Goal: Task Accomplishment & Management: Manage account settings

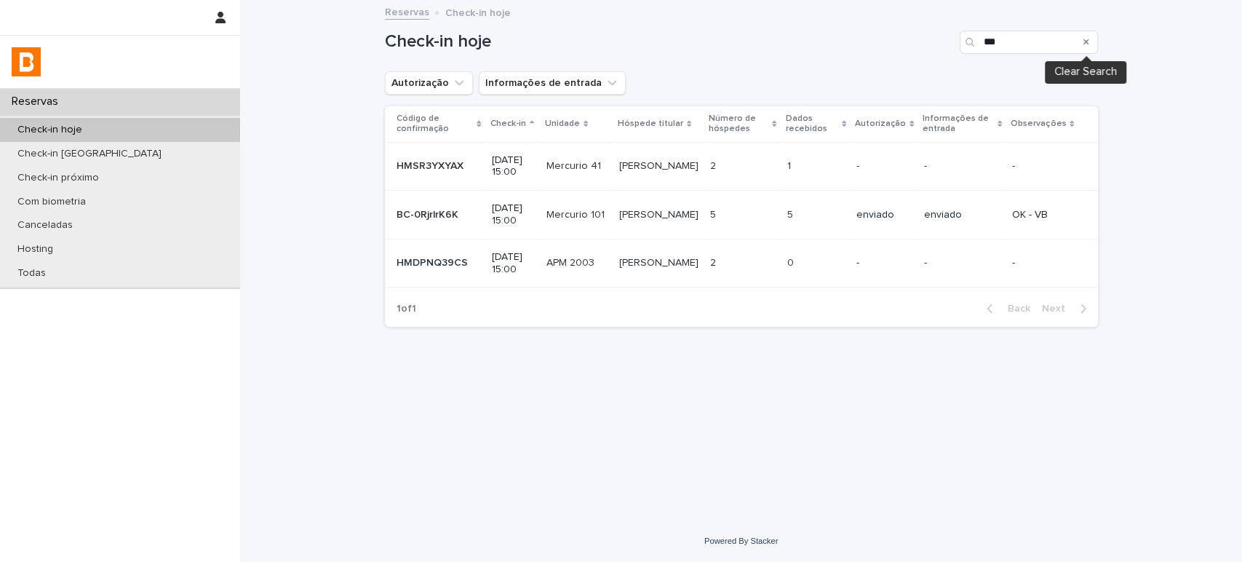
click at [1087, 38] on icon "Search" at bounding box center [1086, 42] width 6 height 9
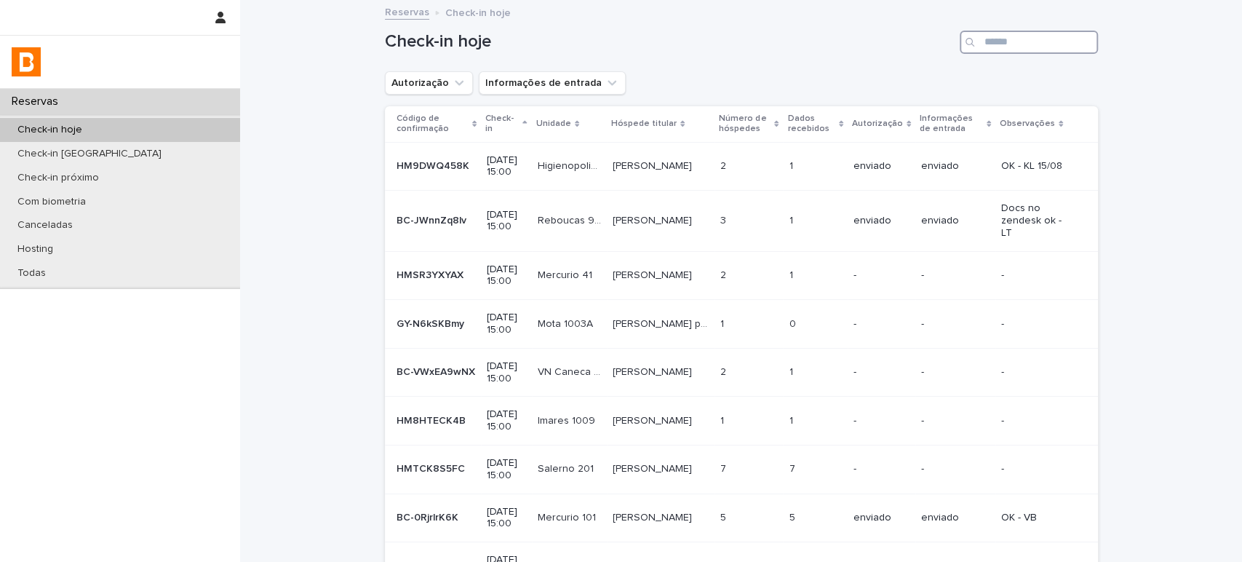
click at [992, 48] on input "Search" at bounding box center [1028, 42] width 138 height 23
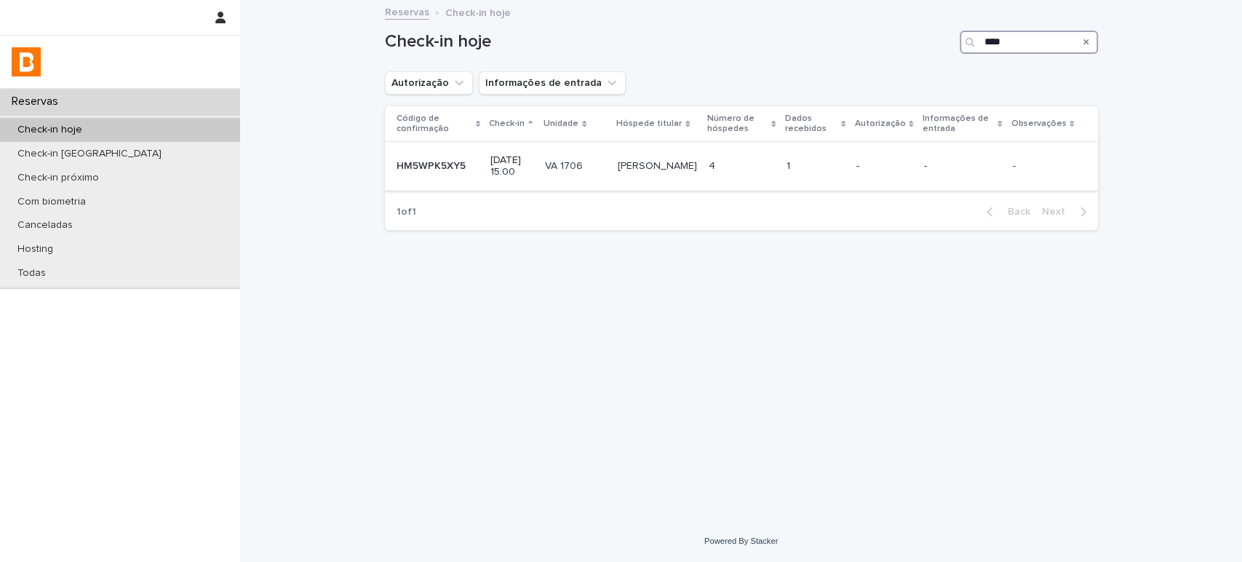
type input "****"
click at [774, 157] on div "4 4" at bounding box center [740, 166] width 65 height 24
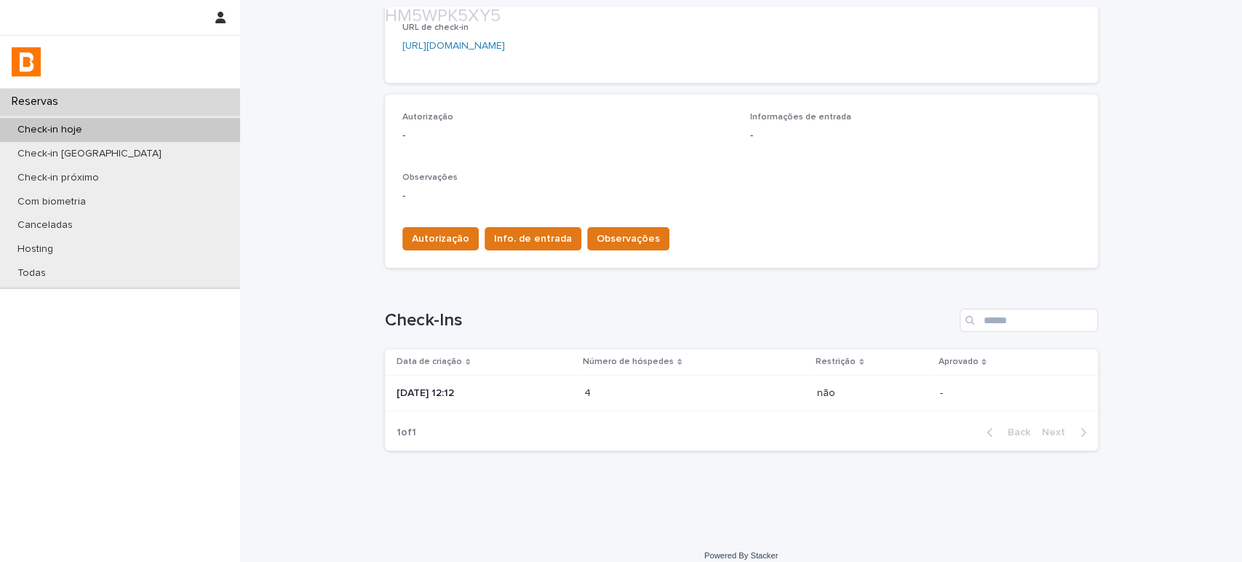
scroll to position [357, 0]
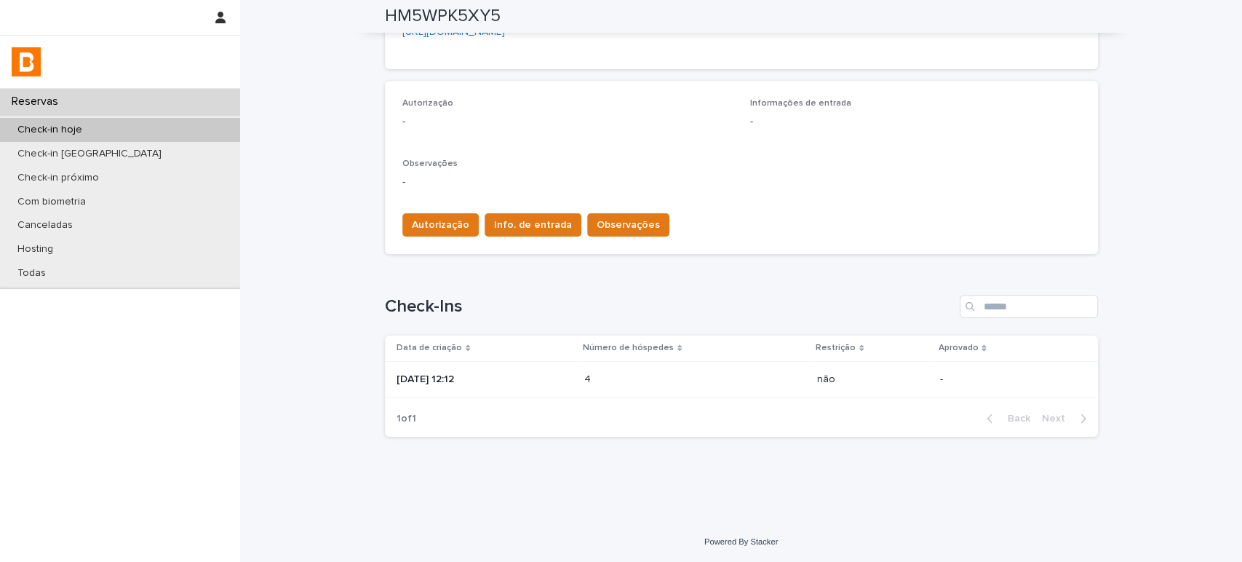
click at [602, 375] on p at bounding box center [647, 379] width 127 height 12
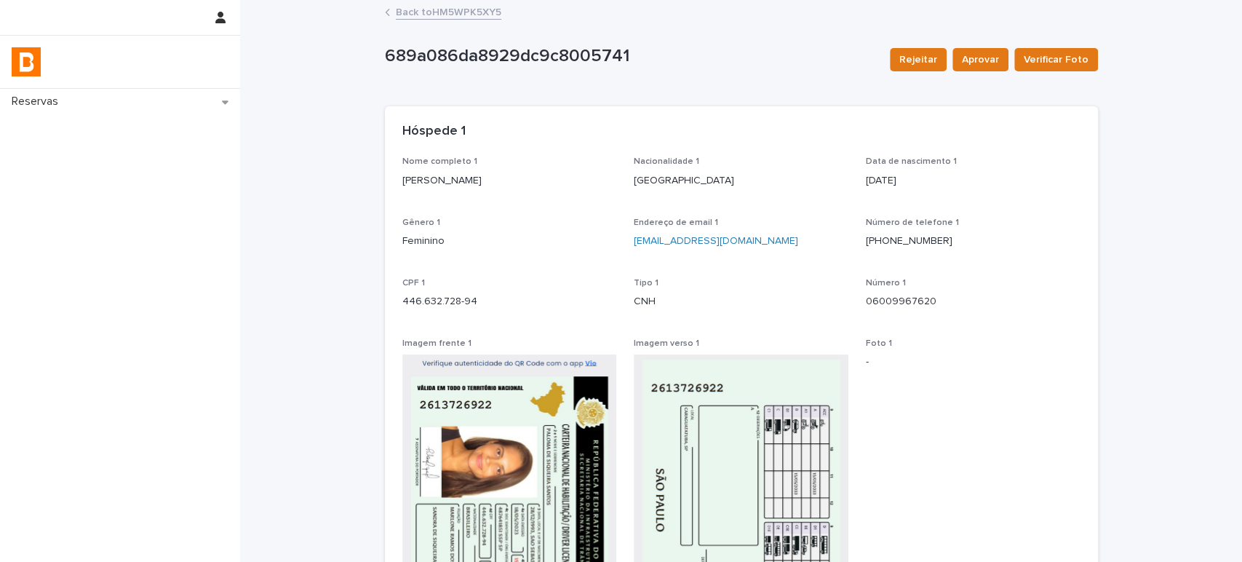
drag, startPoint x: 524, startPoint y: 180, endPoint x: 367, endPoint y: 193, distance: 158.3
copy p "[PERSON_NAME]"
drag, startPoint x: 476, startPoint y: 293, endPoint x: 387, endPoint y: 303, distance: 90.0
click at [387, 303] on div "Nome completo 1 [PERSON_NAME] Nacionalidade 1 [DEMOGRAPHIC_DATA] Data de nascim…" at bounding box center [741, 453] width 713 height 594
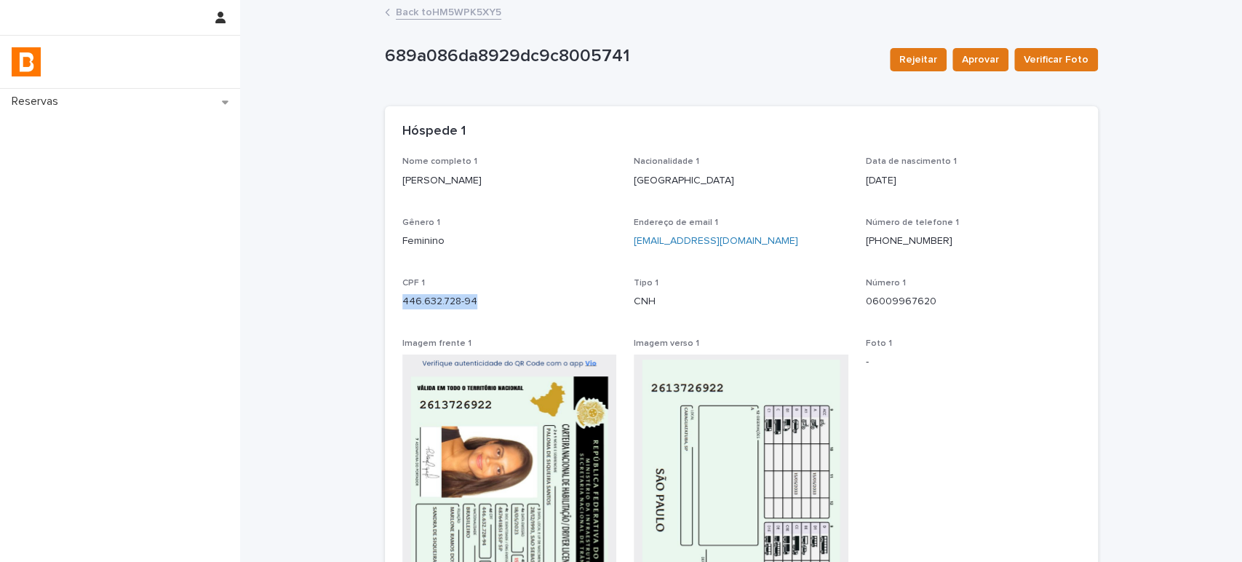
copy p "446.632.728-94"
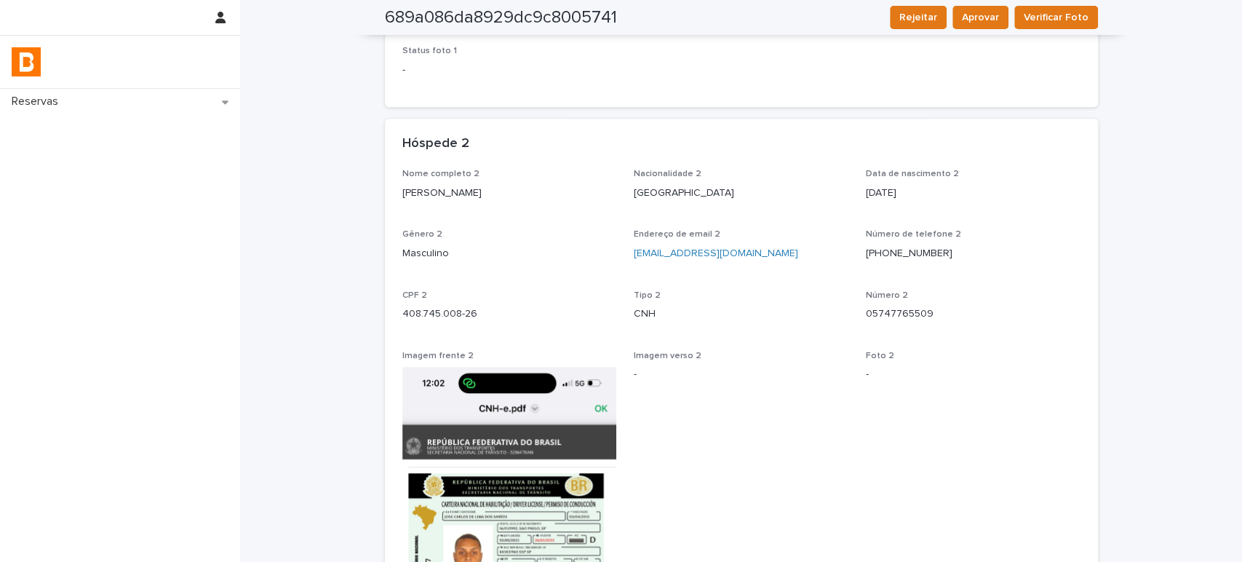
scroll to position [565, 0]
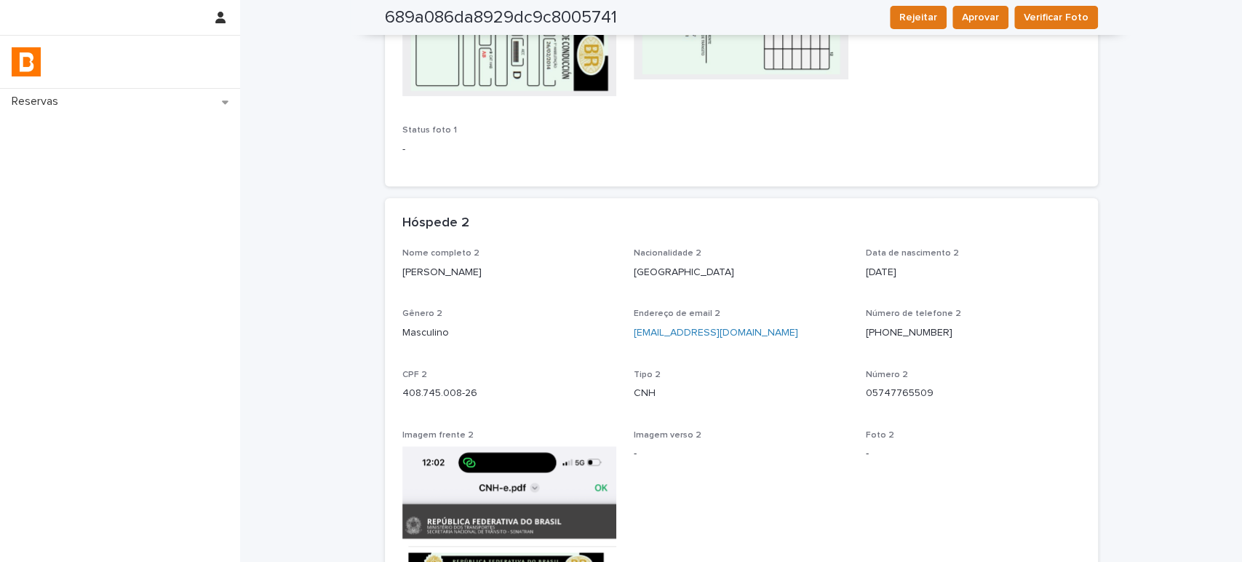
drag, startPoint x: 550, startPoint y: 278, endPoint x: 386, endPoint y: 278, distance: 164.4
copy p "José Carlos de Lima dos Santos"
drag, startPoint x: 474, startPoint y: 394, endPoint x: 371, endPoint y: 394, distance: 103.3
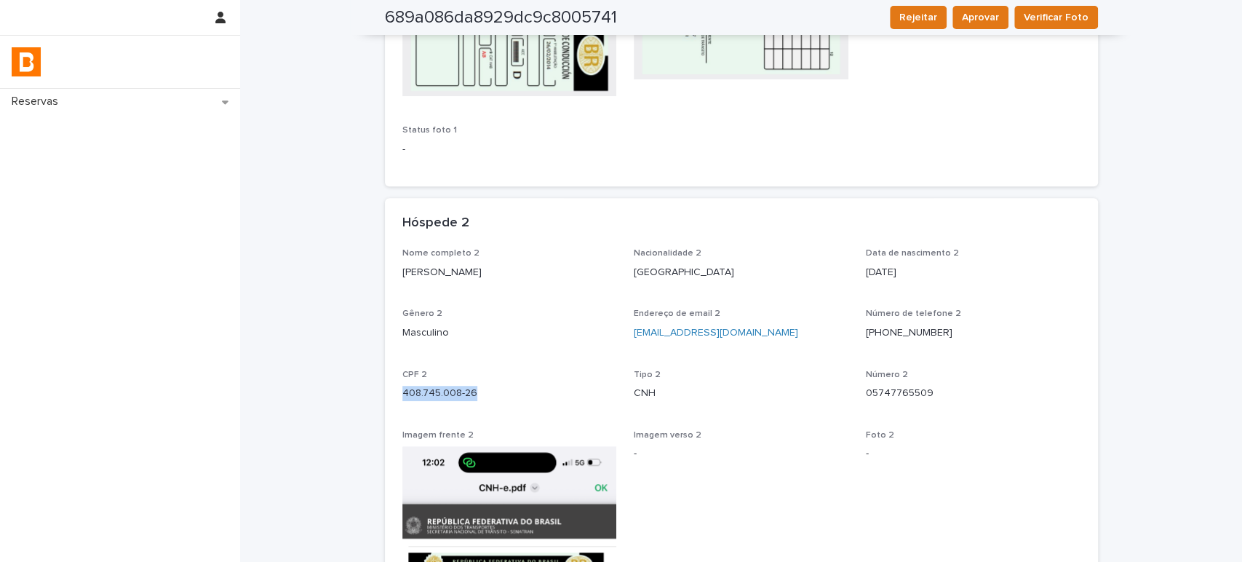
copy p "408.745.008-26"
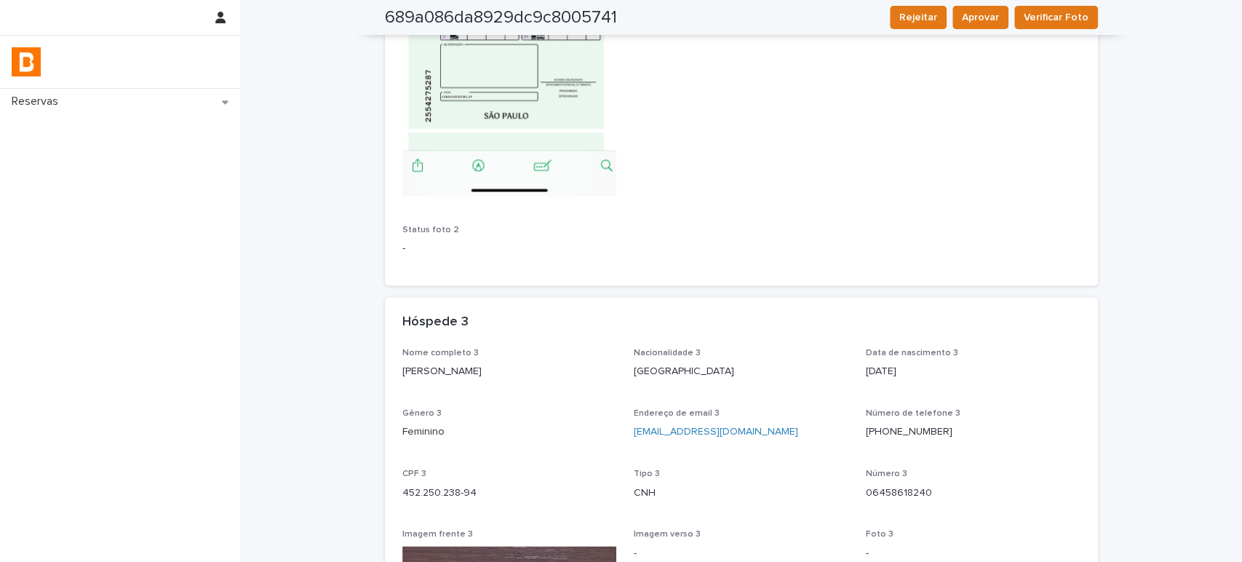
scroll to position [1293, 0]
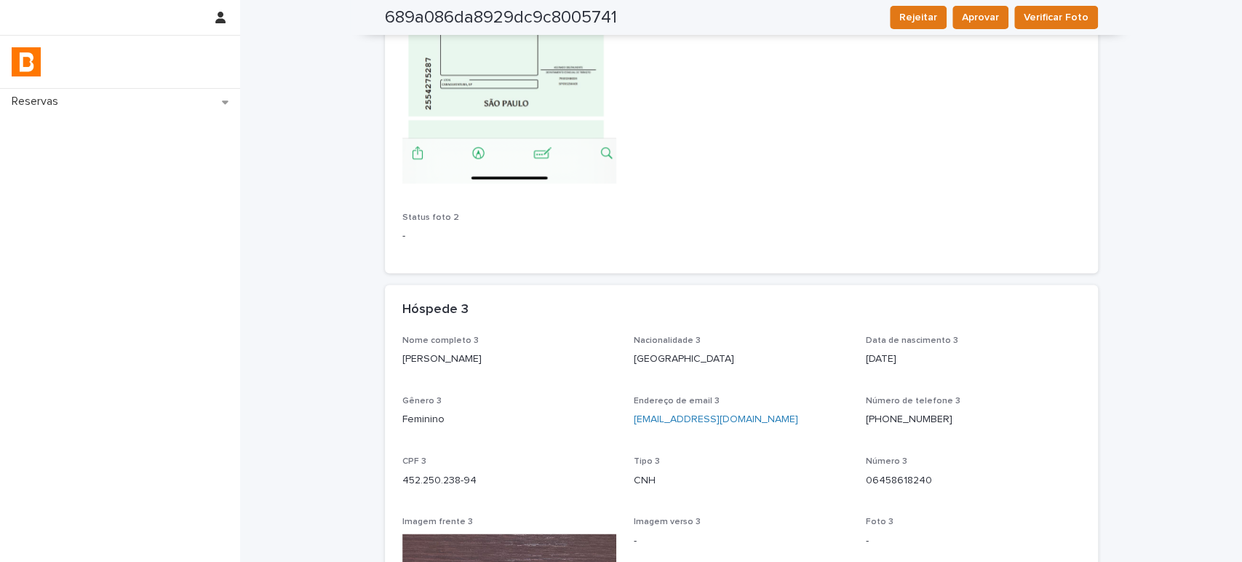
drag, startPoint x: 533, startPoint y: 353, endPoint x: 390, endPoint y: 361, distance: 143.5
copy p "Priscila de Siqueira da Silva"
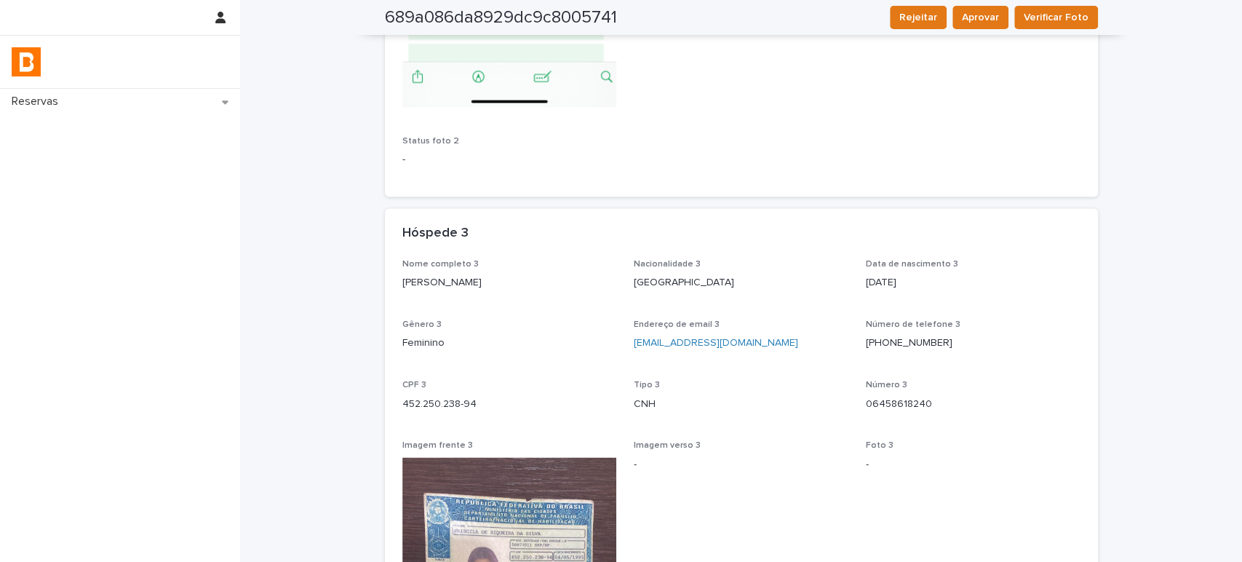
scroll to position [1455, 0]
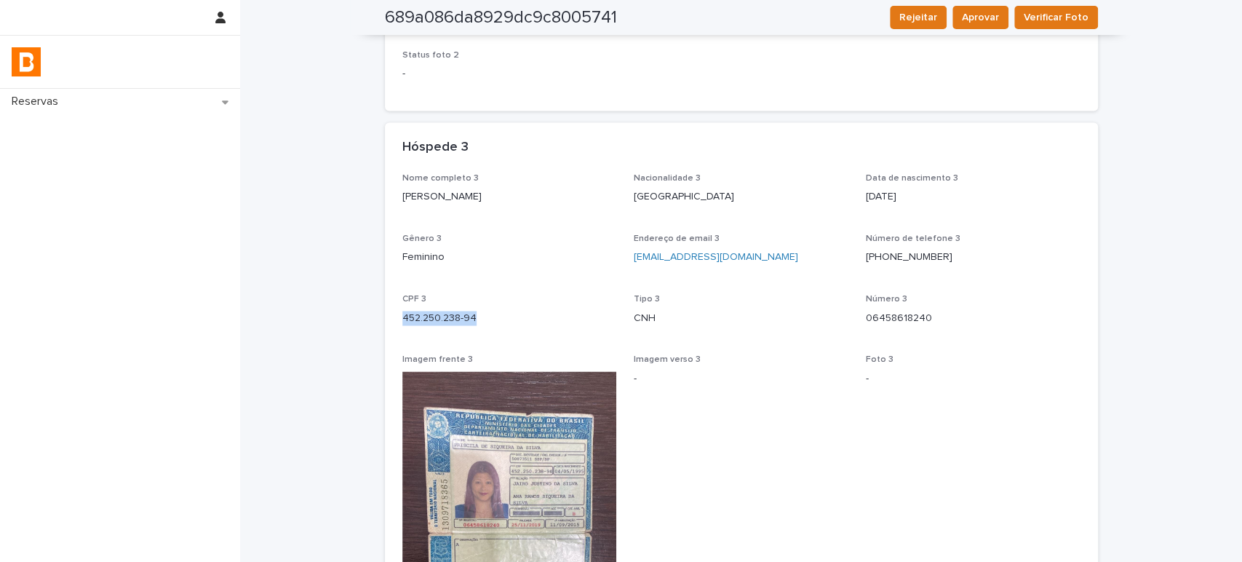
drag, startPoint x: 473, startPoint y: 314, endPoint x: 368, endPoint y: 324, distance: 105.2
click at [368, 324] on div "Loading... Saving… Loading... Saving… 689a086da8929dc9c8005741 Rejeitar Aprovar…" at bounding box center [741, 205] width 1002 height 3316
copy p "452.250.238-94"
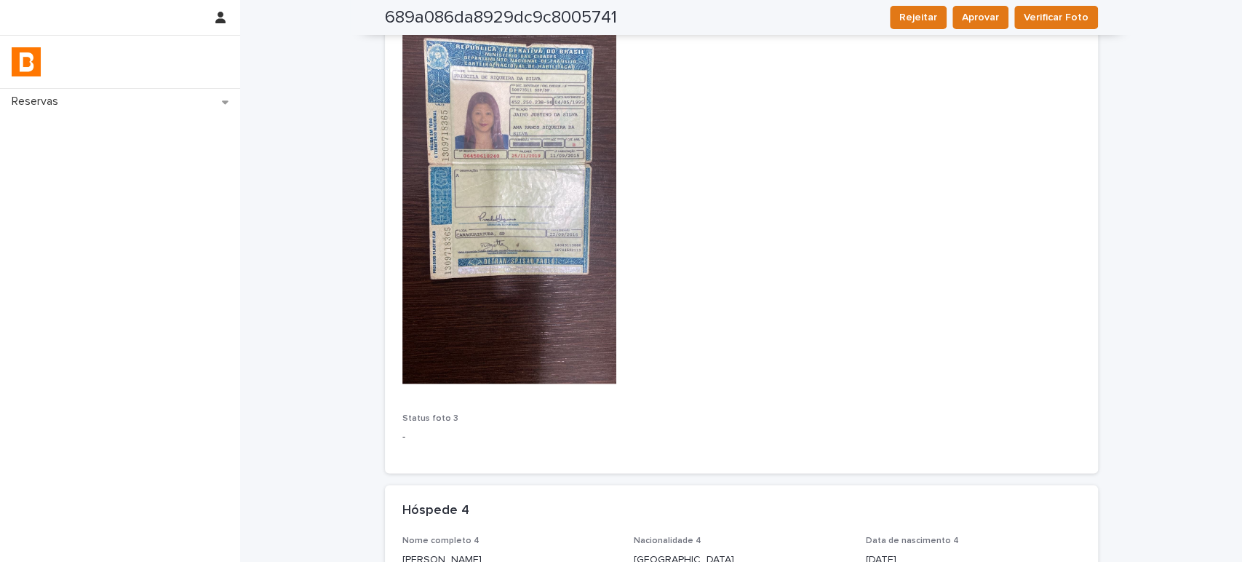
scroll to position [2101, 0]
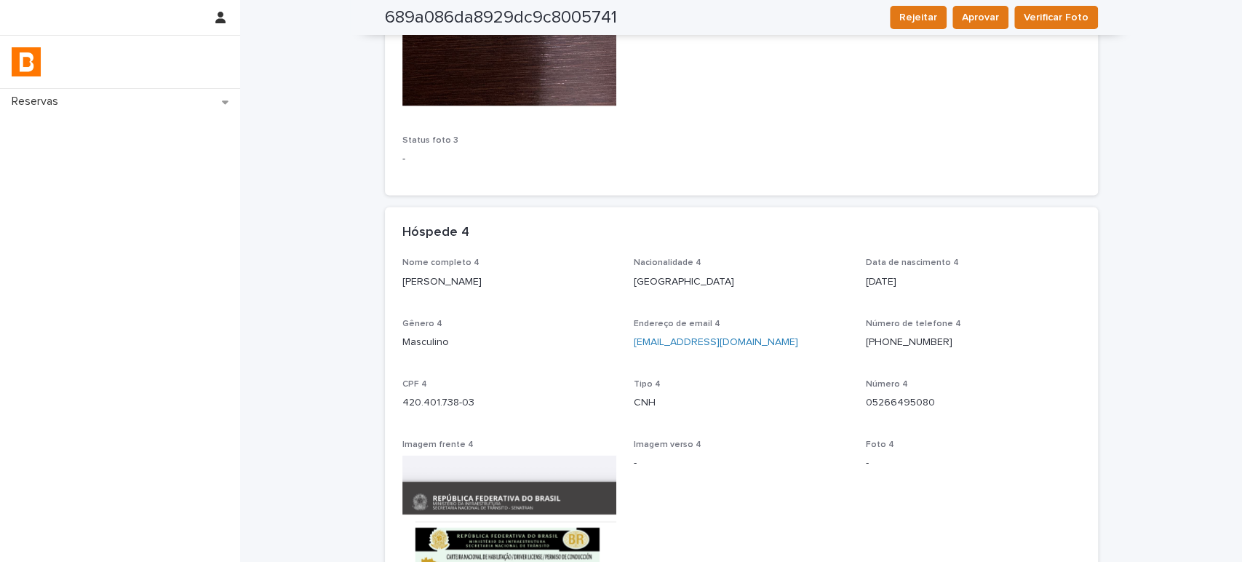
drag, startPoint x: 512, startPoint y: 289, endPoint x: 394, endPoint y: 293, distance: 118.6
copy p "Hebert Cardoso Ferreira"
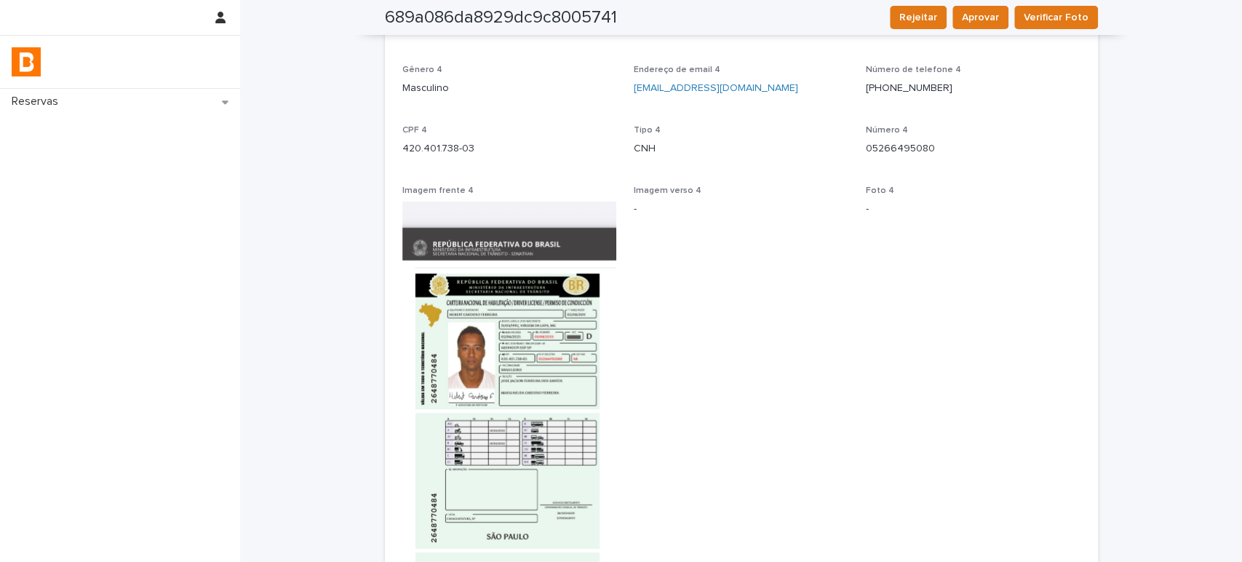
scroll to position [2344, 0]
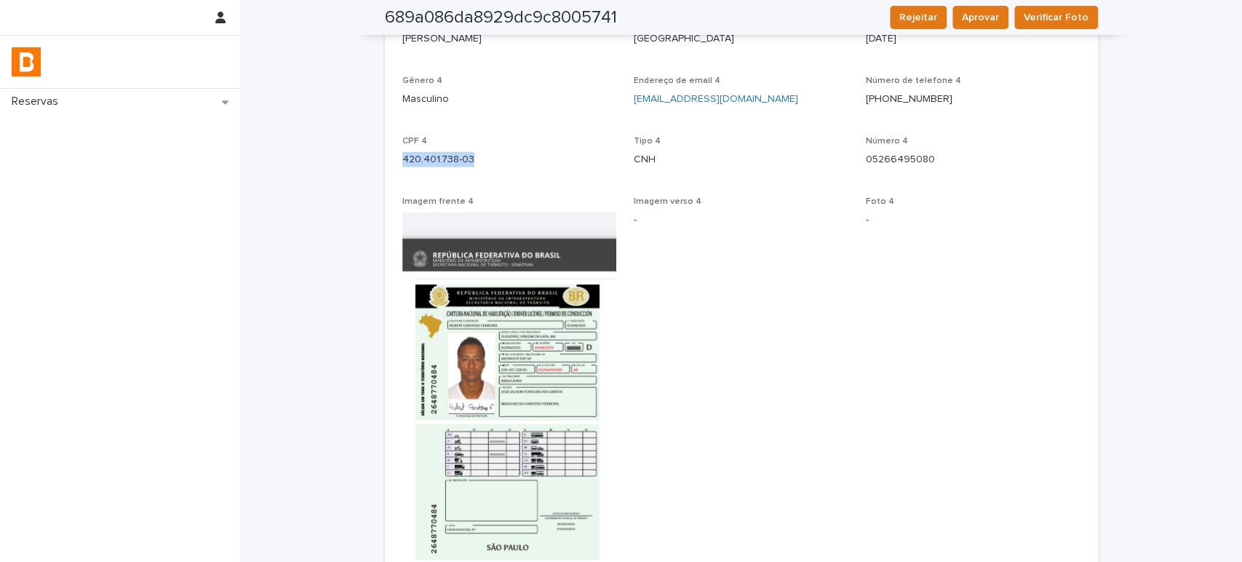
drag, startPoint x: 491, startPoint y: 164, endPoint x: 352, endPoint y: 161, distance: 139.0
copy p "420.401.738-03"
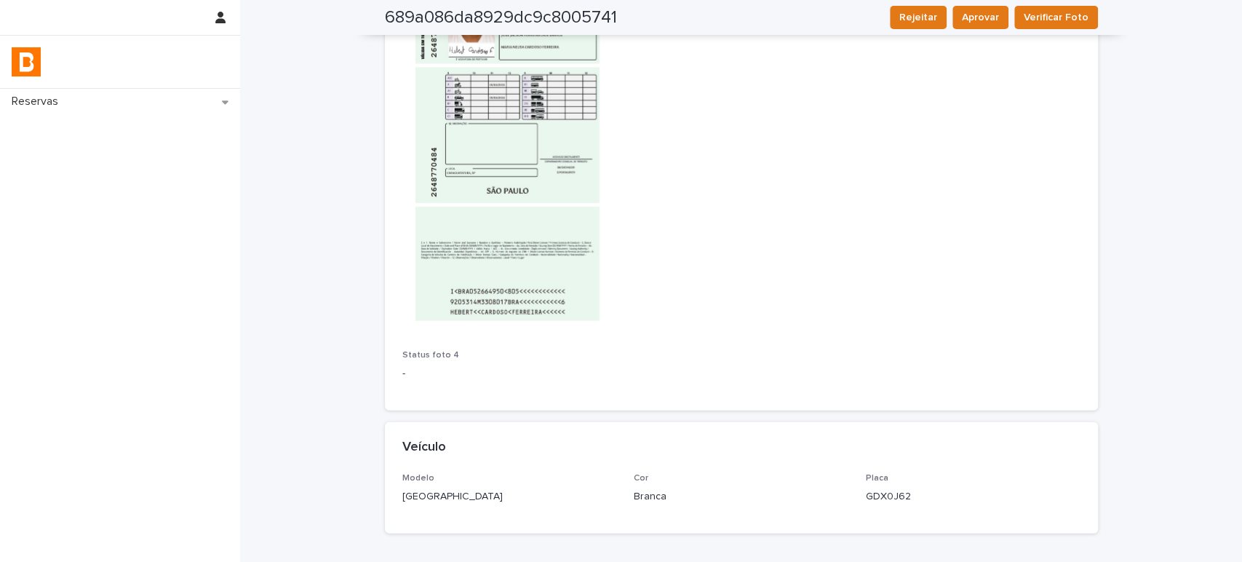
scroll to position [2797, 0]
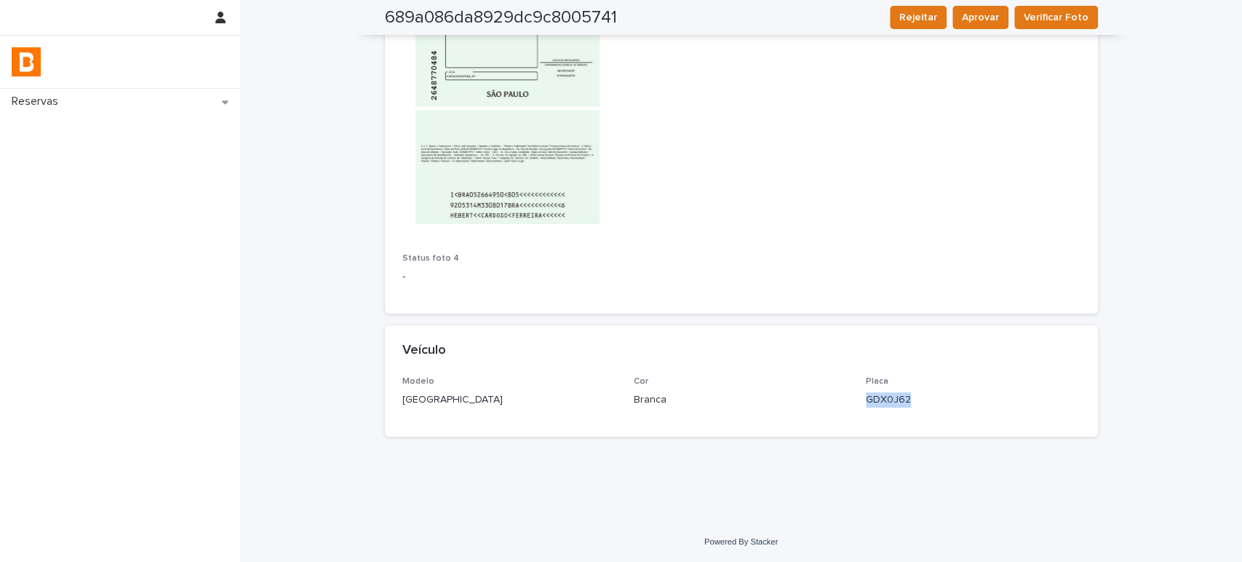
drag, startPoint x: 907, startPoint y: 401, endPoint x: 856, endPoint y: 399, distance: 51.0
click at [856, 399] on div "Modelo Creta Cor Branca Placa GDX0J62" at bounding box center [741, 397] width 678 height 43
copy p "GDX0J62"
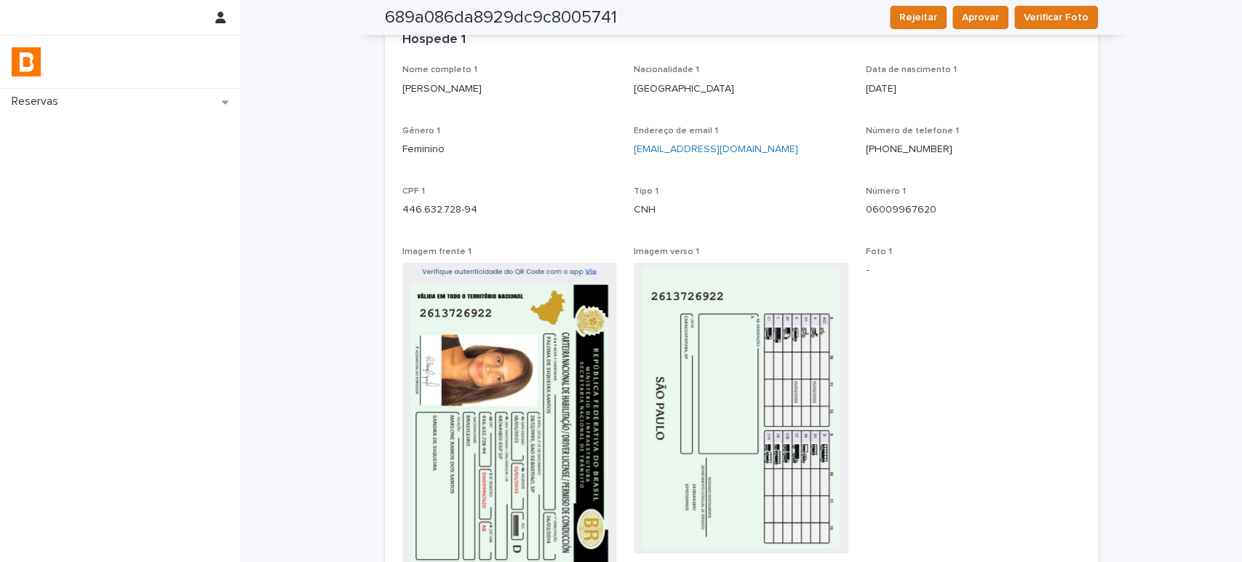
scroll to position [0, 0]
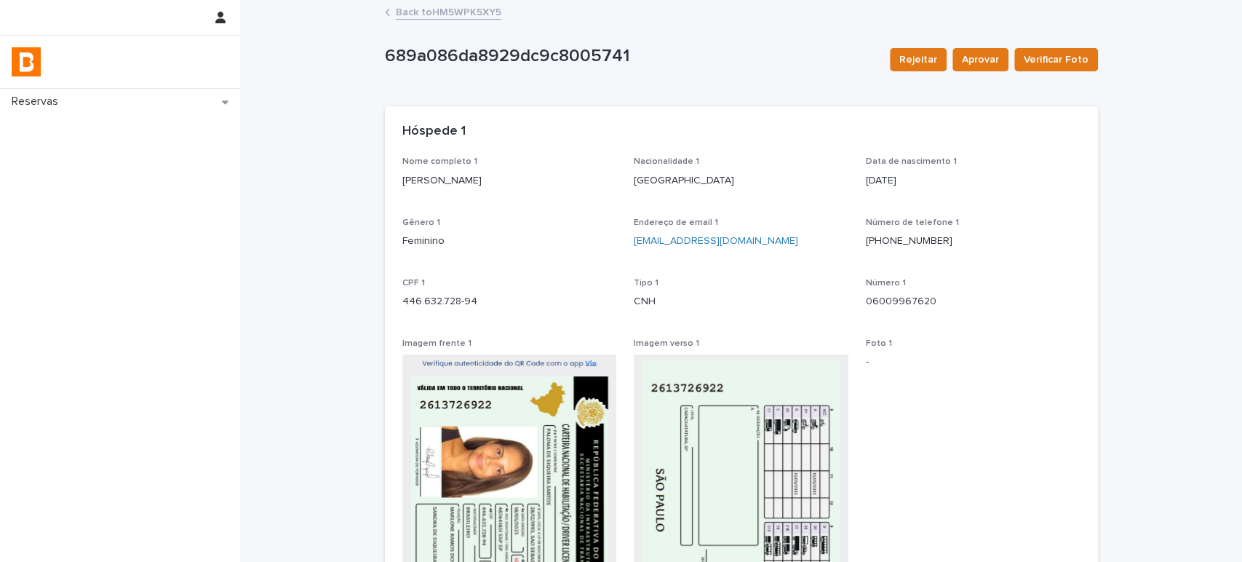
click at [450, 11] on link "Back to HM5WPK5XY5" at bounding box center [448, 11] width 105 height 17
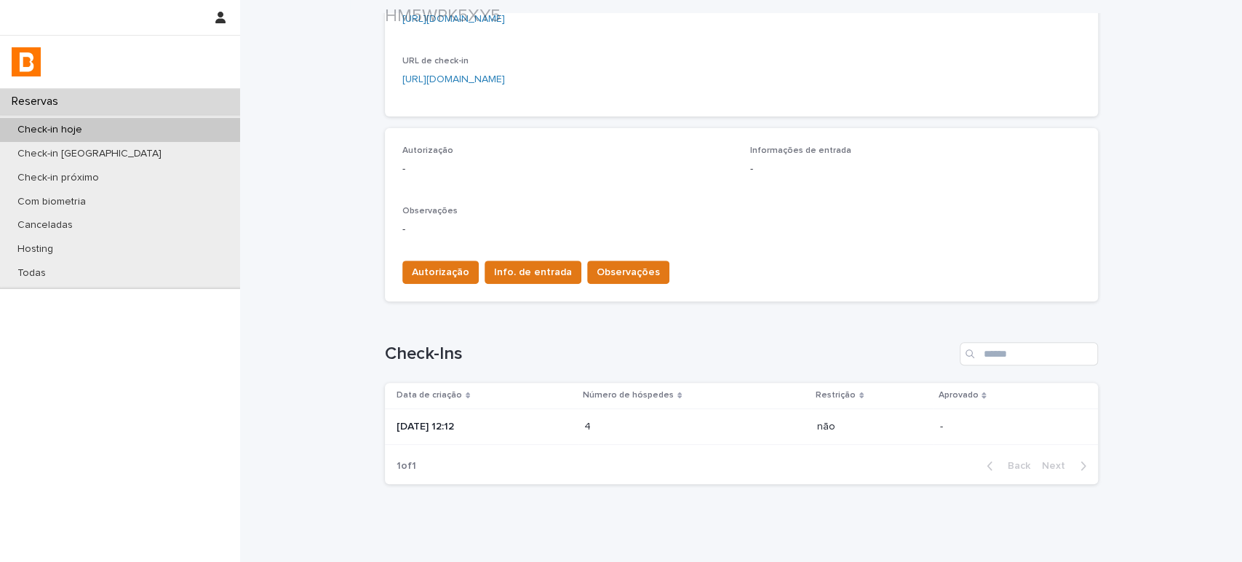
scroll to position [357, 0]
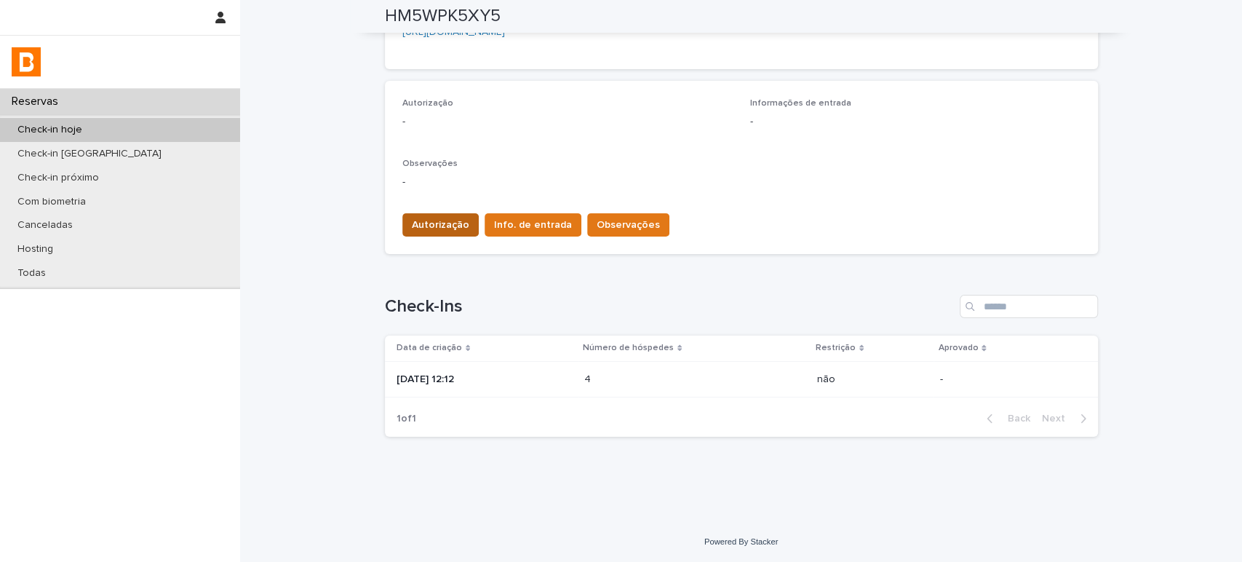
click at [456, 233] on button "Autorização" at bounding box center [440, 224] width 76 height 23
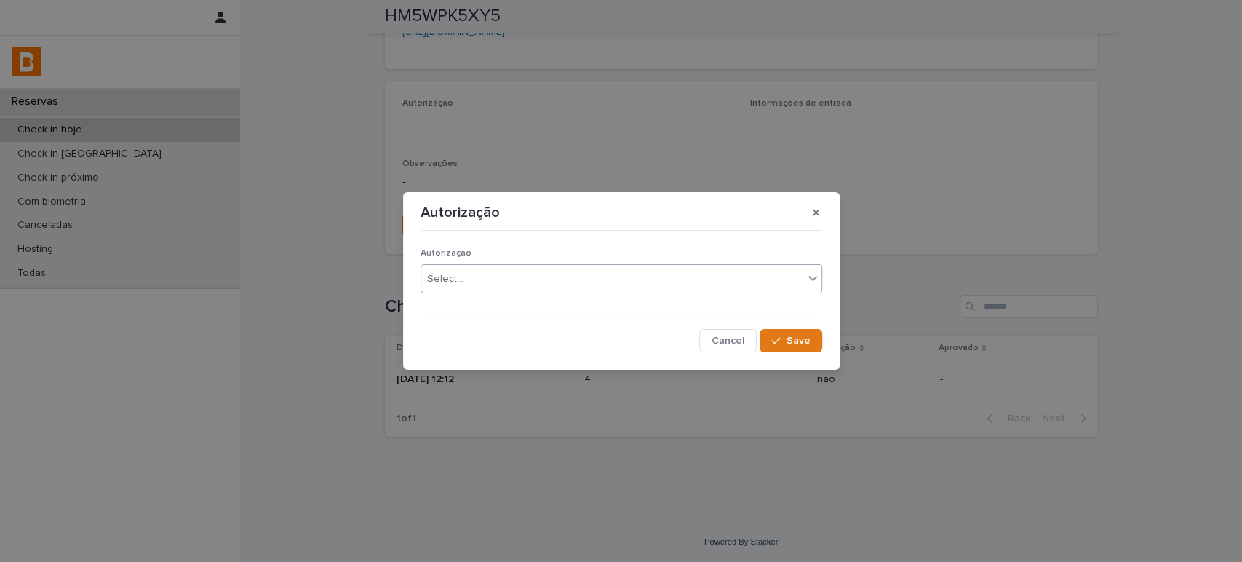
click at [576, 273] on div "Select..." at bounding box center [612, 279] width 382 height 24
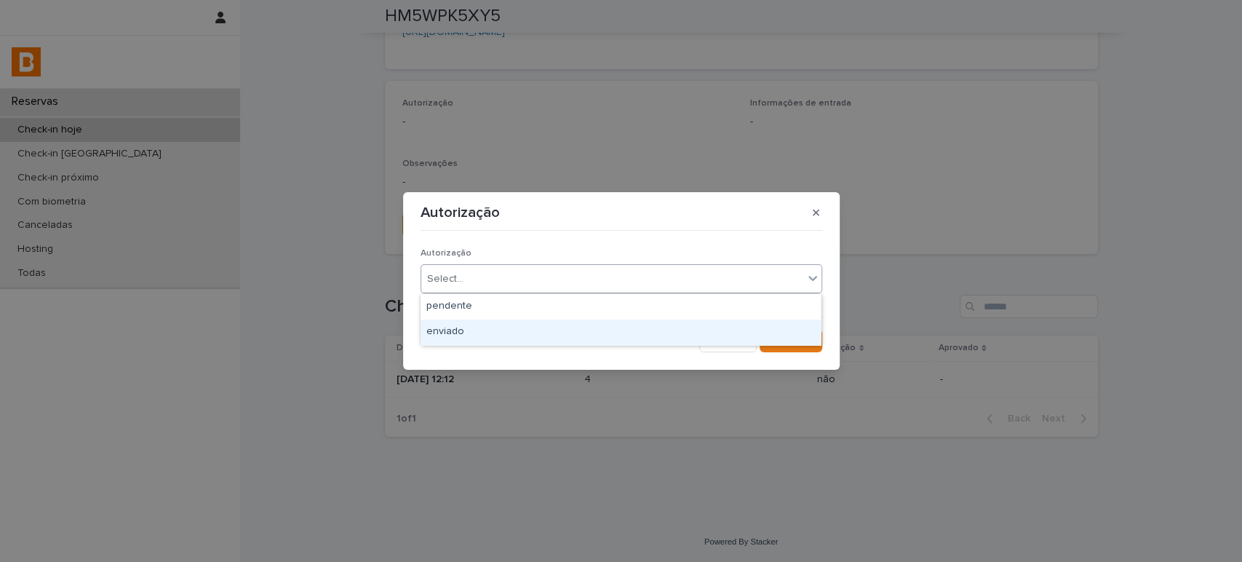
click at [570, 324] on div "enviado" at bounding box center [620, 331] width 400 height 25
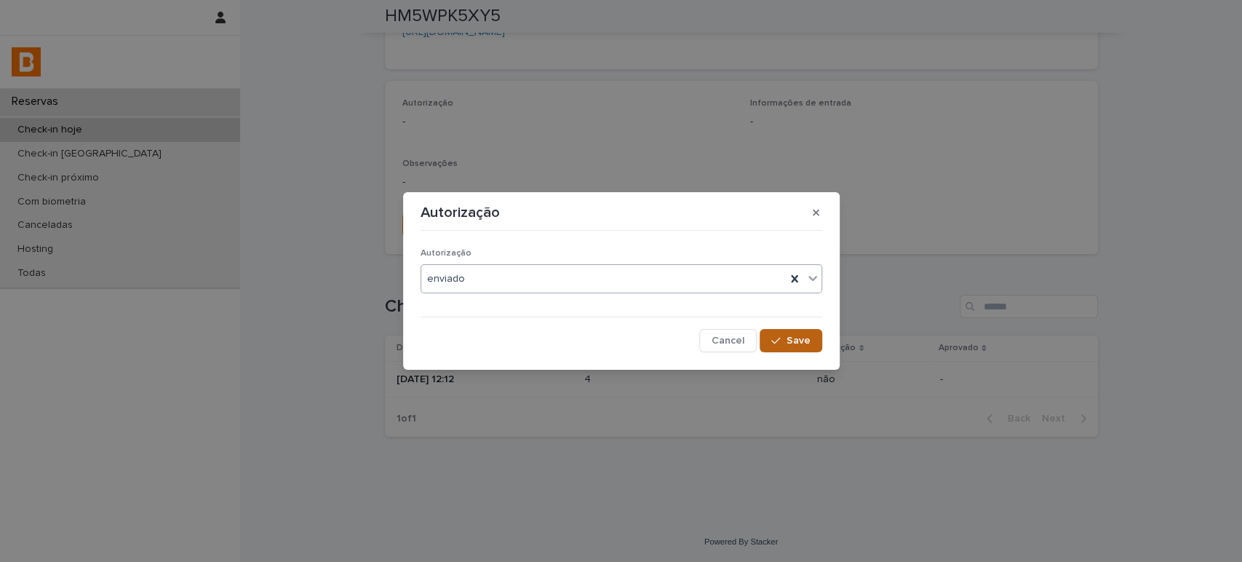
click at [788, 346] on button "Save" at bounding box center [790, 340] width 62 height 23
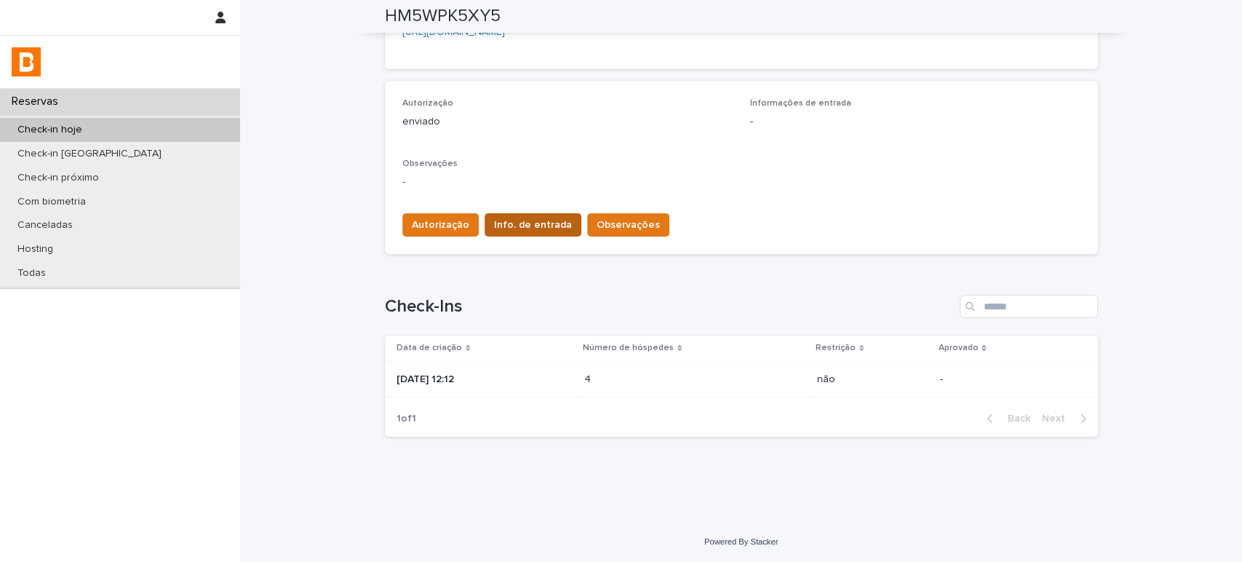
click at [530, 217] on span "Info. de entrada" at bounding box center [533, 224] width 78 height 15
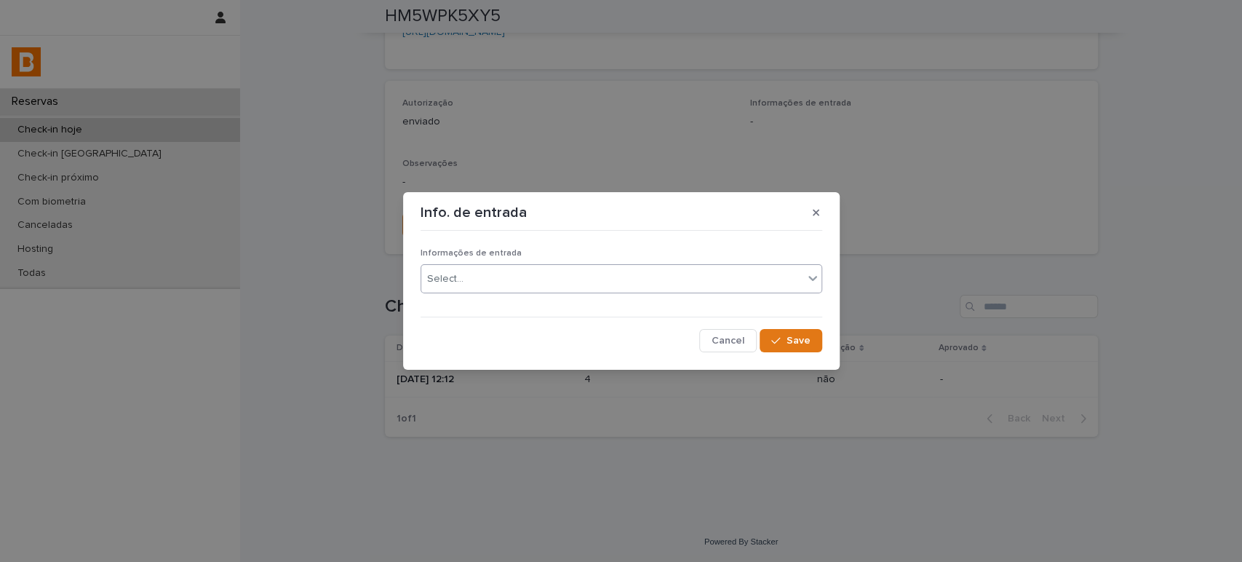
click at [582, 290] on div "Select..." at bounding box center [612, 279] width 382 height 24
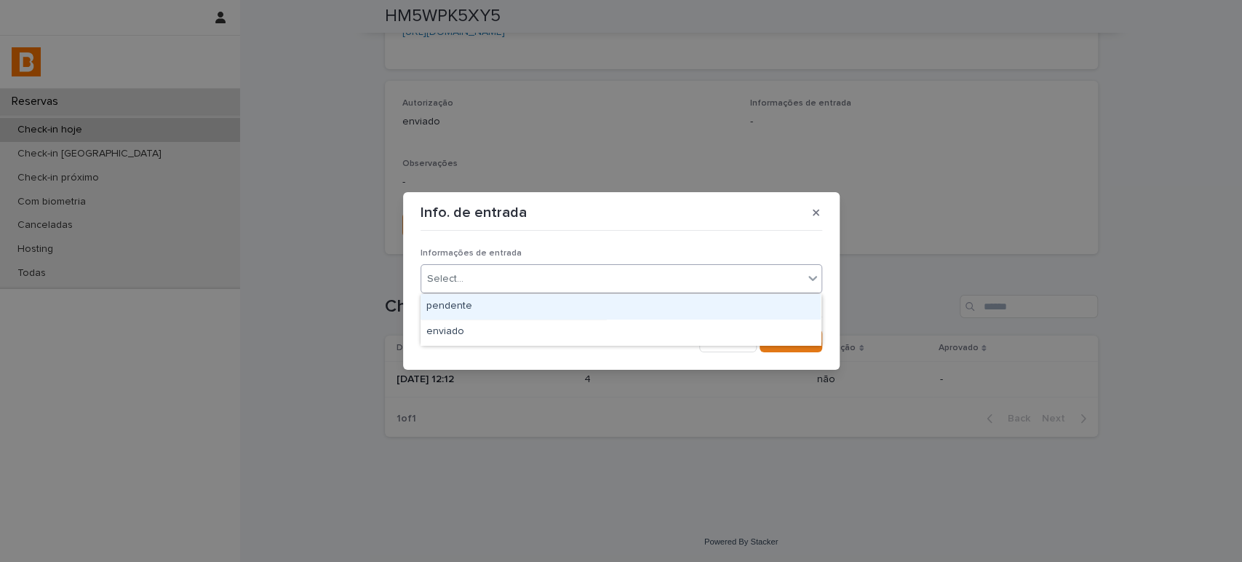
click at [587, 276] on div "Select..." at bounding box center [612, 279] width 382 height 24
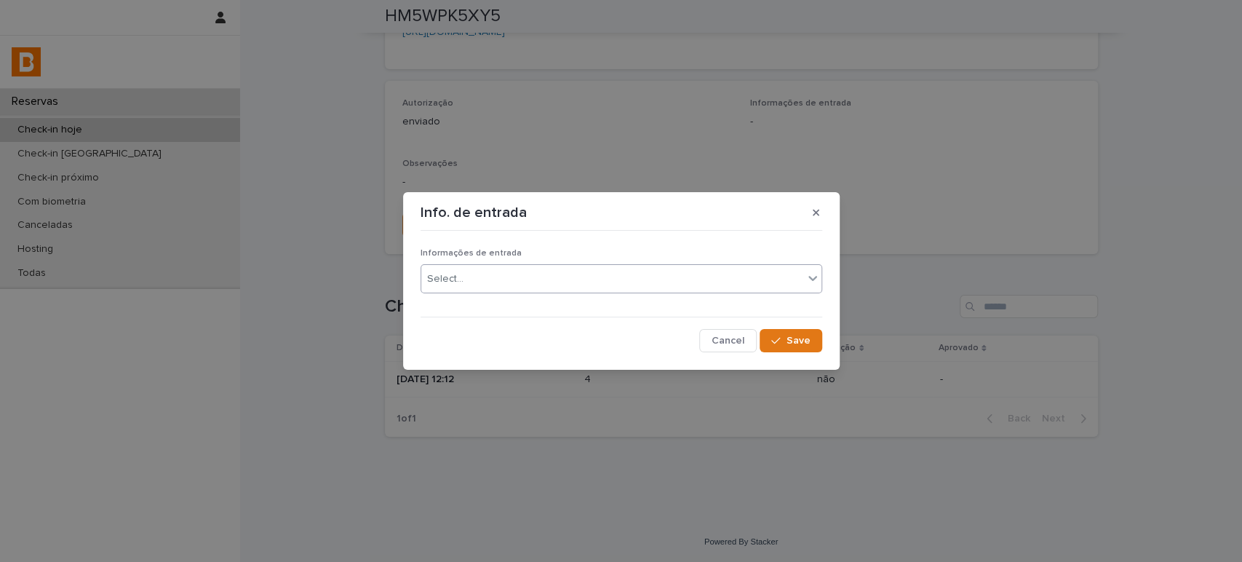
click at [594, 273] on div "Select..." at bounding box center [612, 279] width 382 height 24
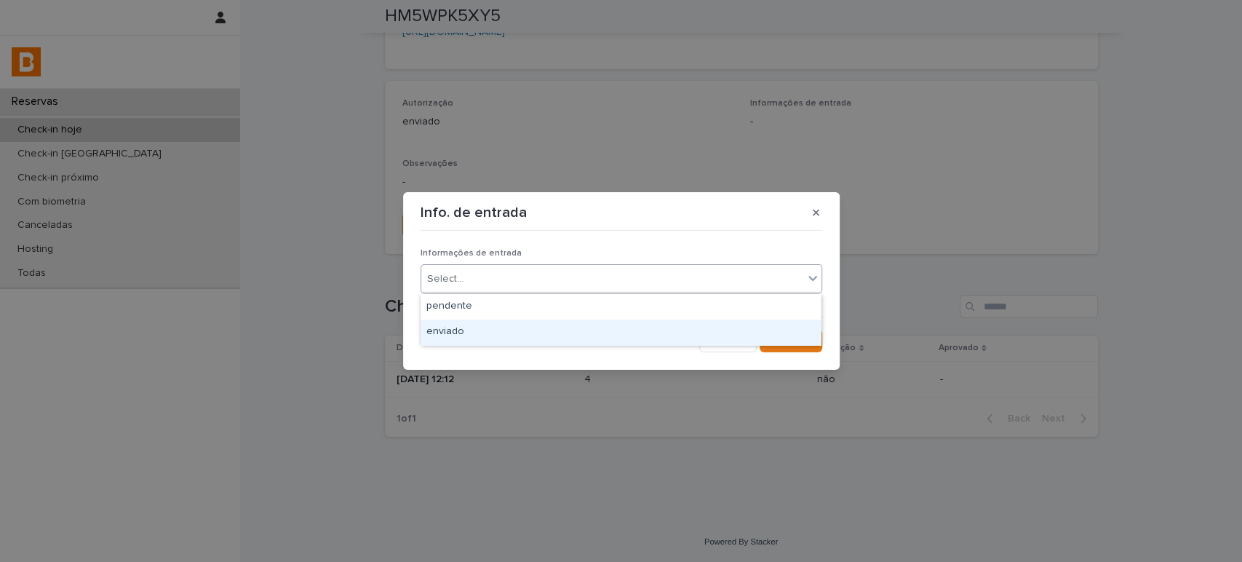
click at [578, 325] on div "enviado" at bounding box center [620, 331] width 400 height 25
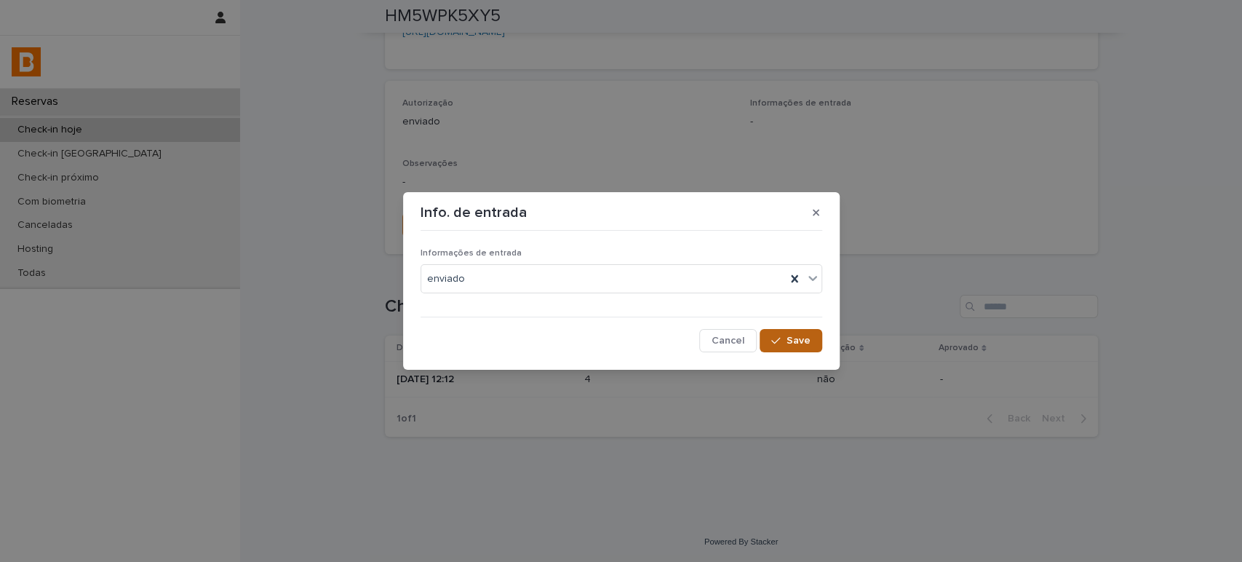
click at [792, 340] on span "Save" at bounding box center [798, 340] width 24 height 10
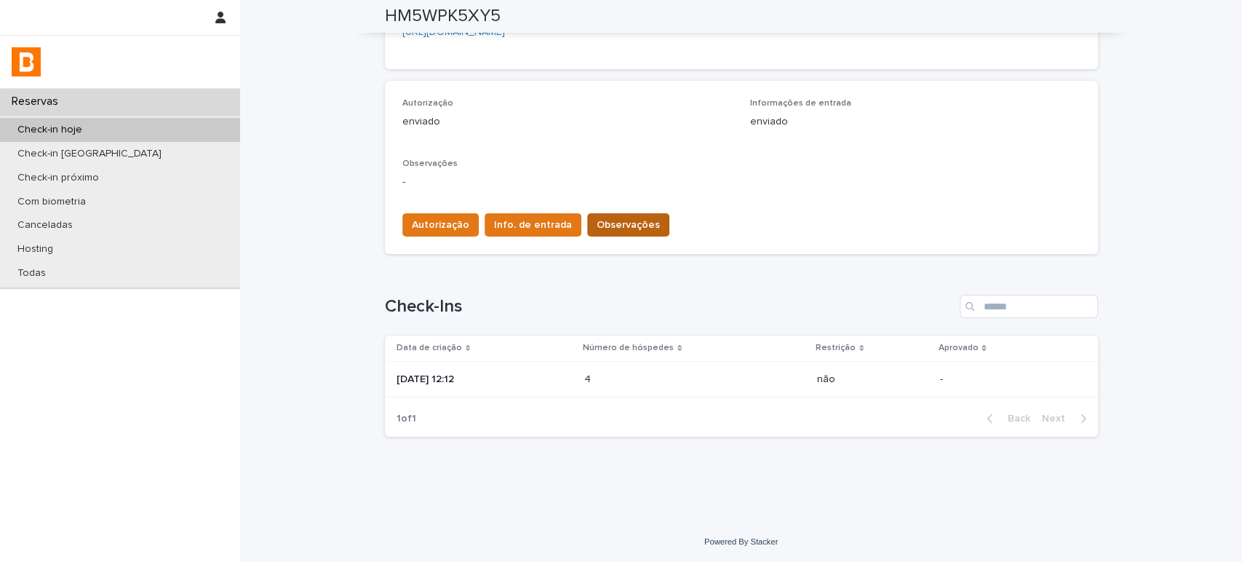
click at [611, 225] on span "Observações" at bounding box center [627, 224] width 63 height 15
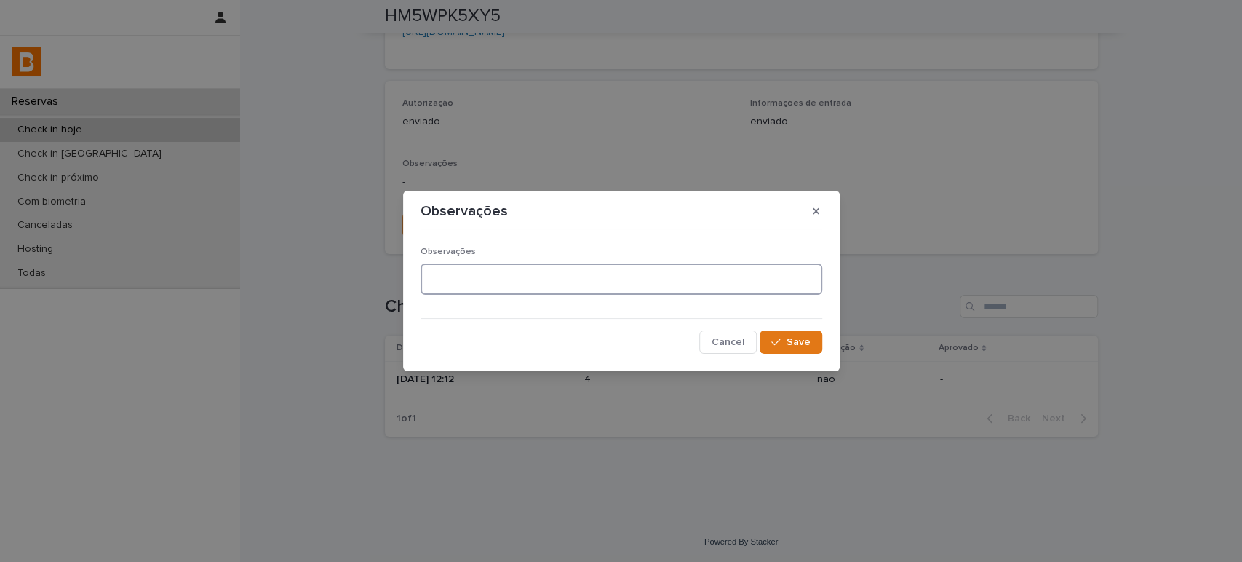
click at [514, 287] on textarea at bounding box center [621, 278] width 402 height 31
type textarea "*******"
click at [792, 346] on span "Save" at bounding box center [798, 342] width 24 height 10
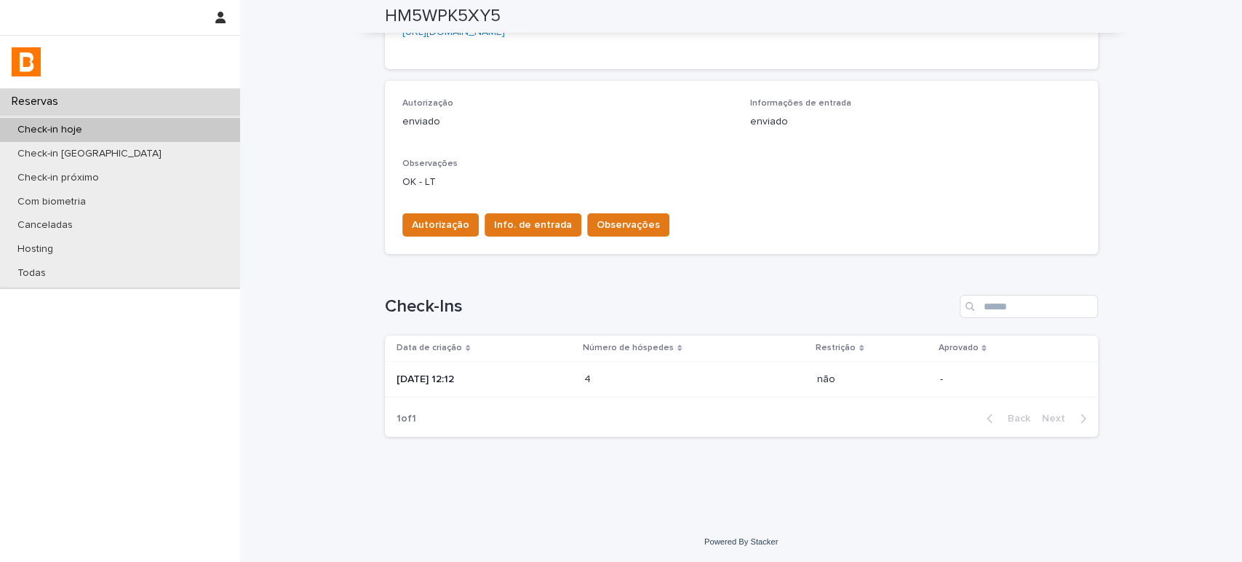
click at [139, 123] on div "Check-in hoje" at bounding box center [120, 130] width 240 height 24
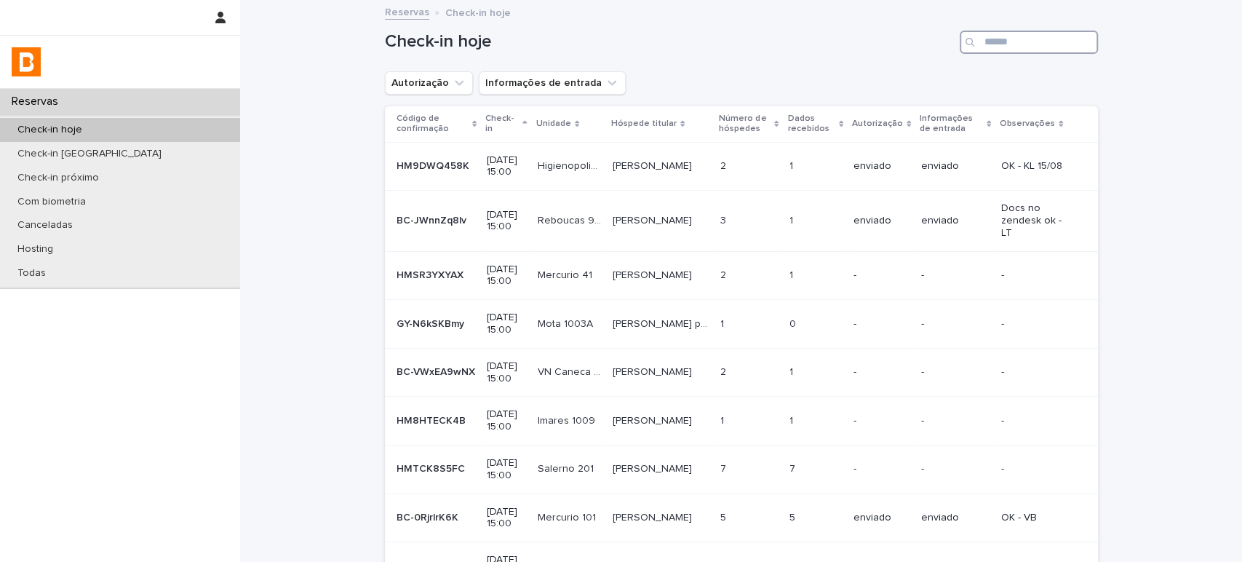
click at [1036, 48] on input "Search" at bounding box center [1028, 42] width 138 height 23
type input "*"
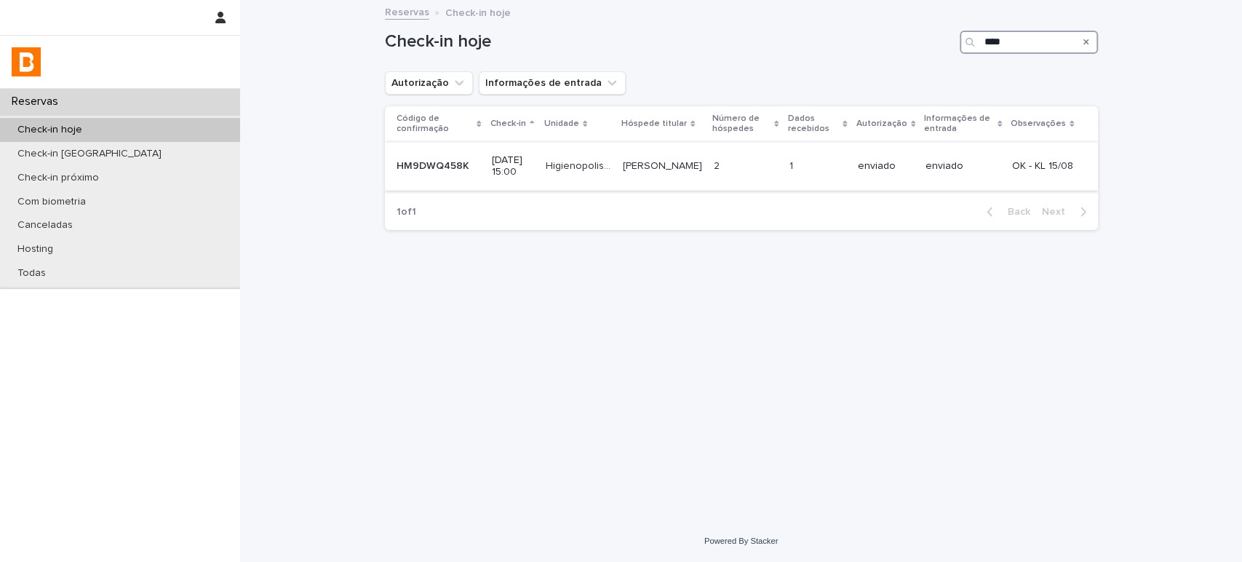
type input "****"
click at [866, 164] on td "enviado" at bounding box center [886, 166] width 68 height 49
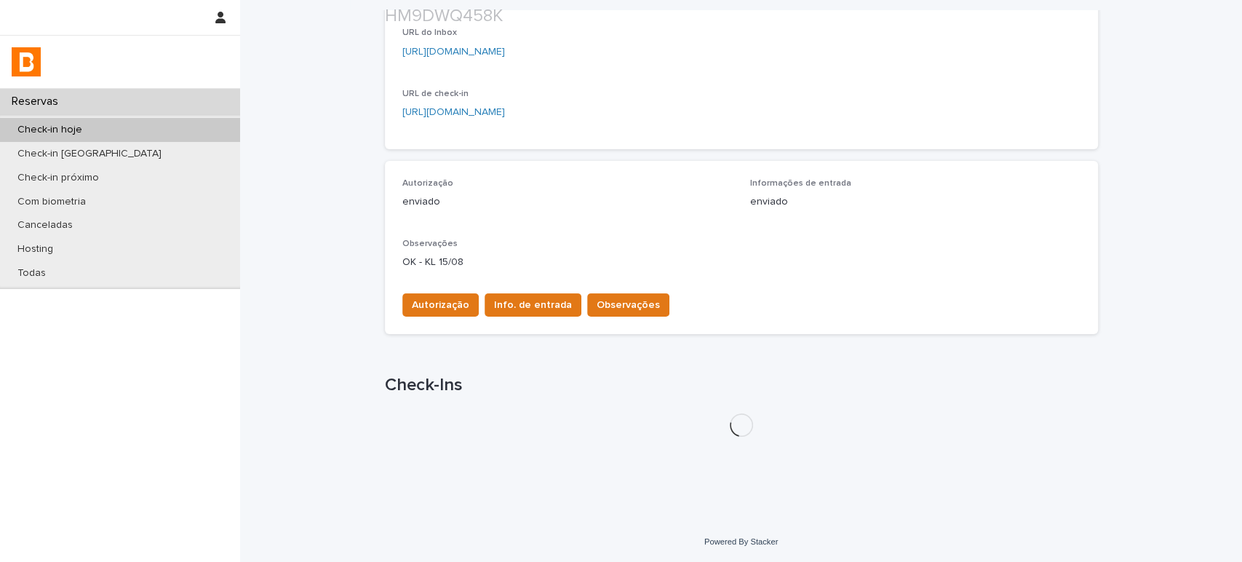
scroll to position [317, 0]
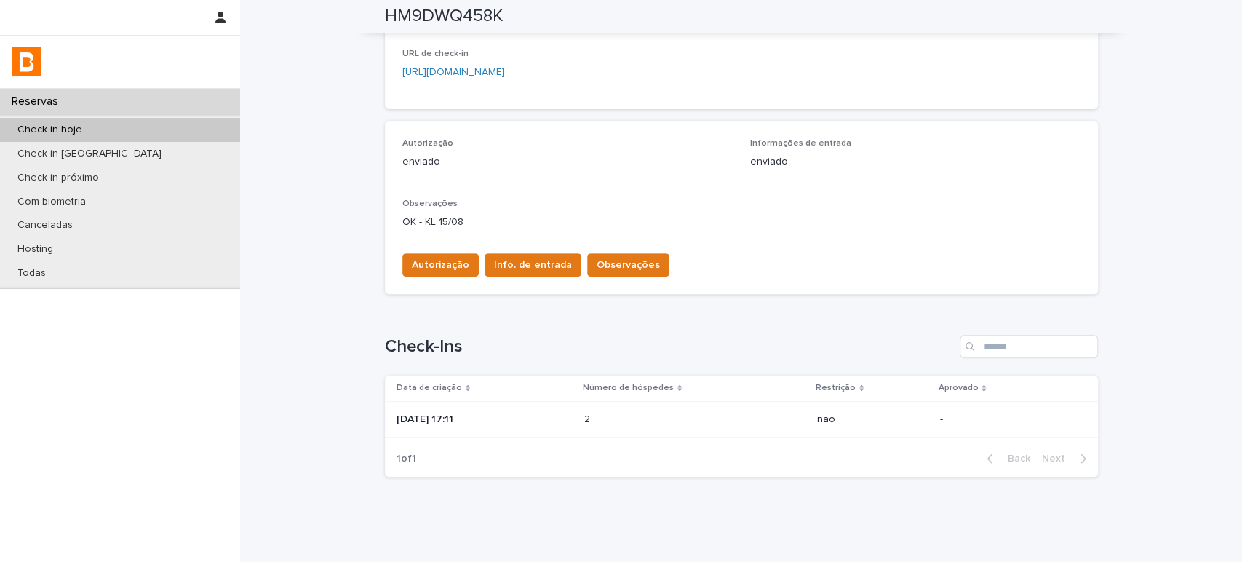
click at [541, 413] on p "2025-08-15 17:11" at bounding box center [484, 419] width 176 height 12
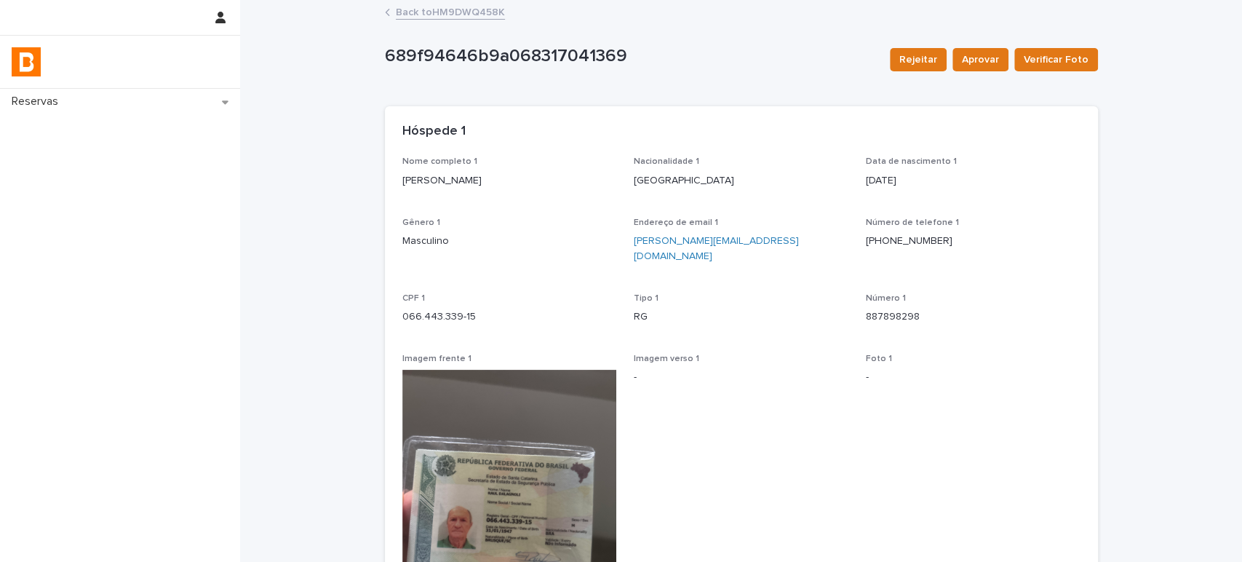
click at [466, 6] on link "Back to HM9DWQ458K" at bounding box center [450, 11] width 109 height 17
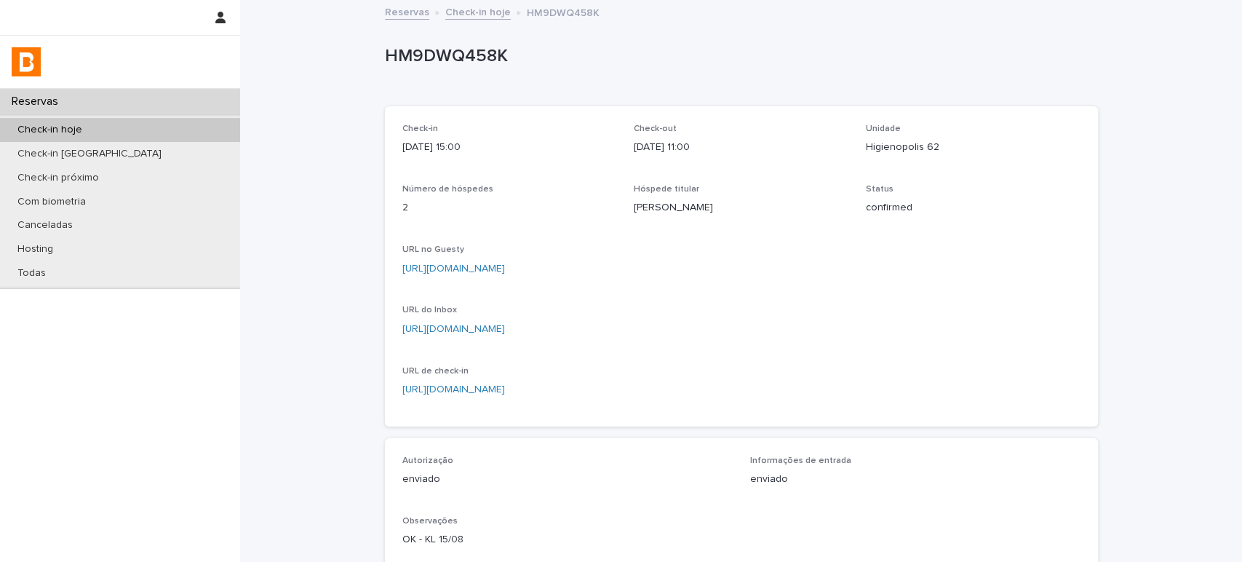
click at [456, 12] on link "Check-in hoje" at bounding box center [477, 11] width 65 height 17
